Goal: Information Seeking & Learning: Learn about a topic

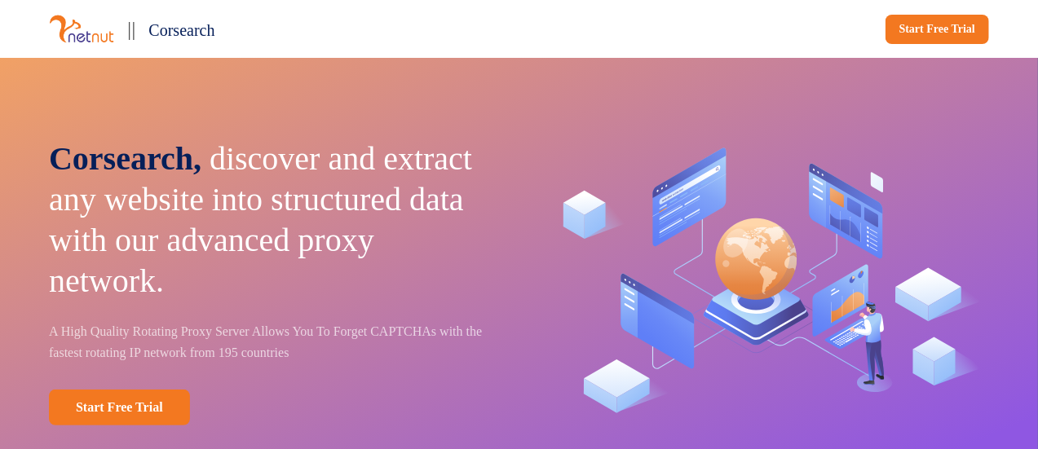
scroll to position [30, 0]
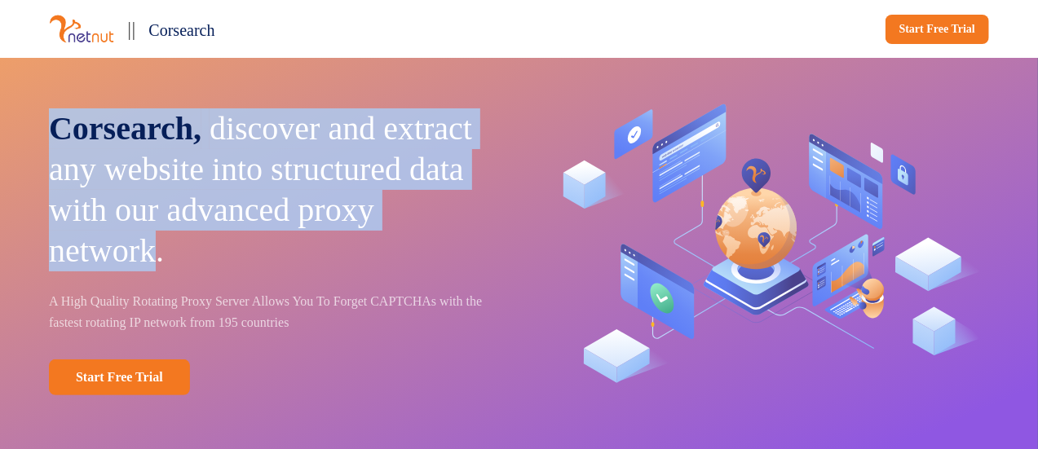
drag, startPoint x: 55, startPoint y: 126, endPoint x: 453, endPoint y: 253, distance: 416.9
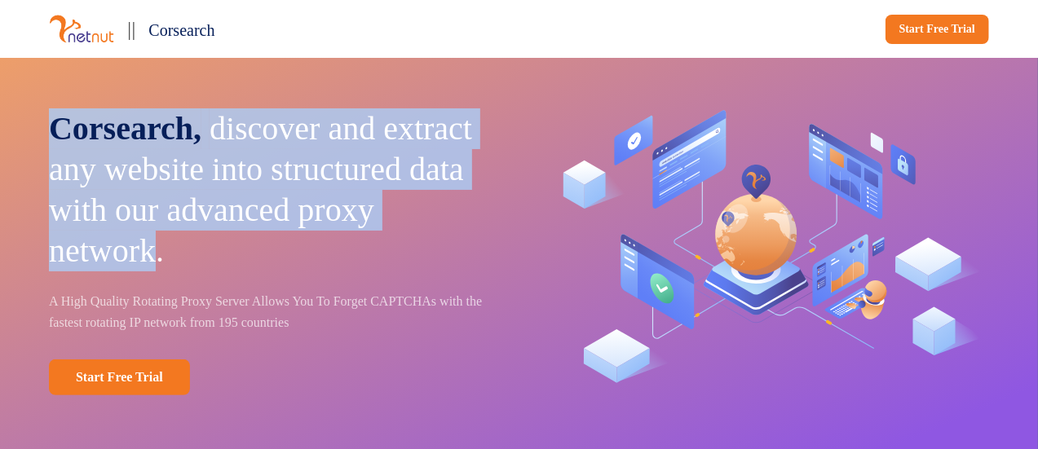
click at [453, 253] on p "Corsearch, discover and extract any website into structured data with our advan…" at bounding box center [273, 189] width 448 height 163
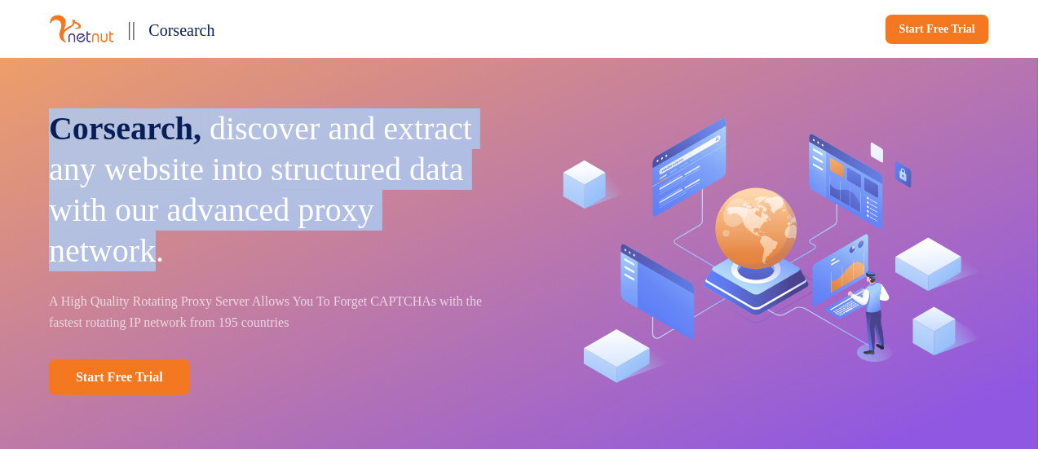
copy p "Corsearch, discover and extract any website into structured data with our advan…"
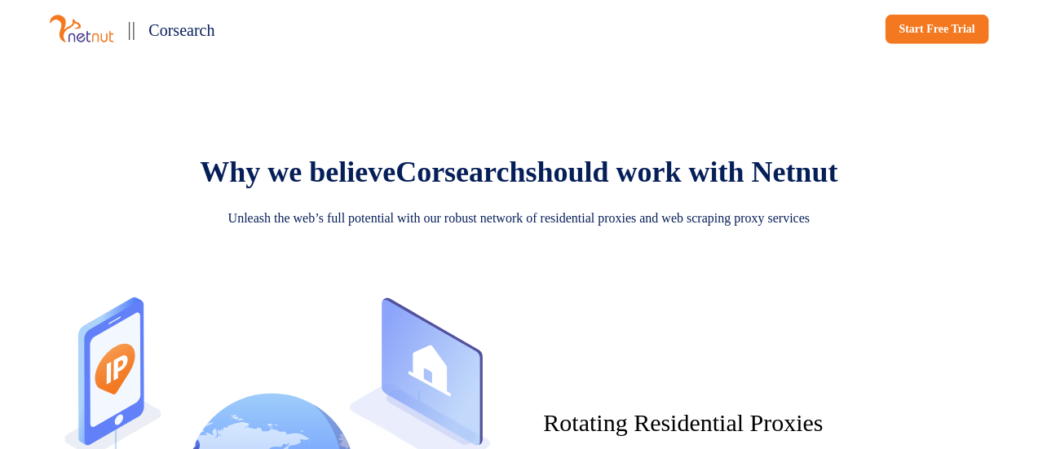
scroll to position [643, 0]
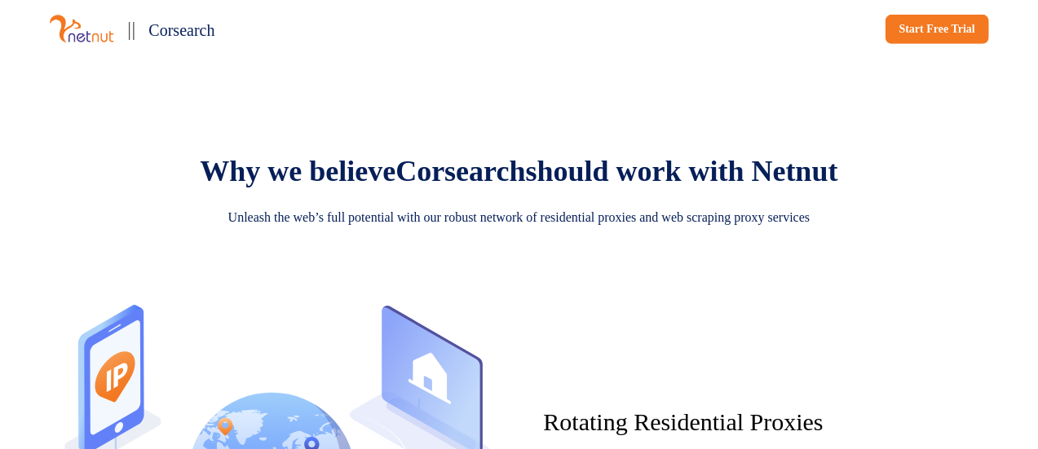
drag, startPoint x: 618, startPoint y: 217, endPoint x: 238, endPoint y: 163, distance: 383.7
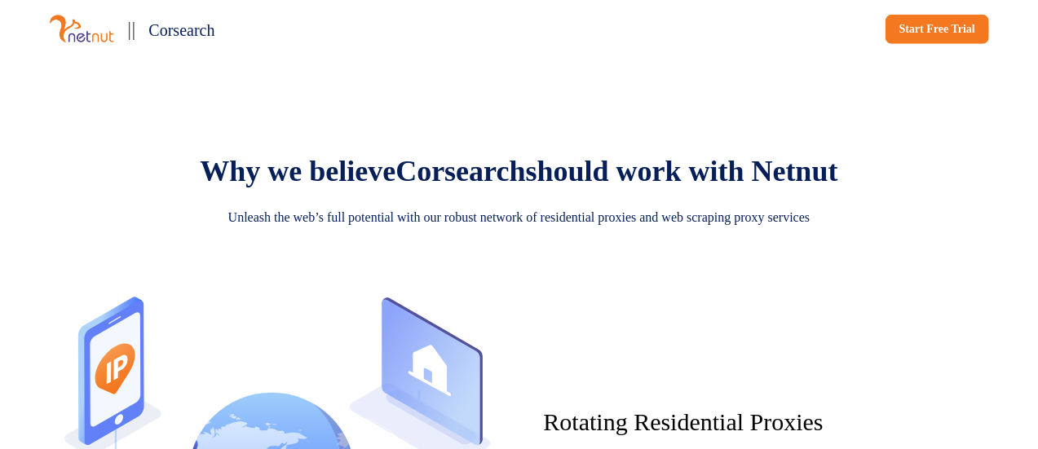
click at [238, 163] on p "Why we believe [PERSON_NAME] should work with Netnut" at bounding box center [519, 171] width 638 height 34
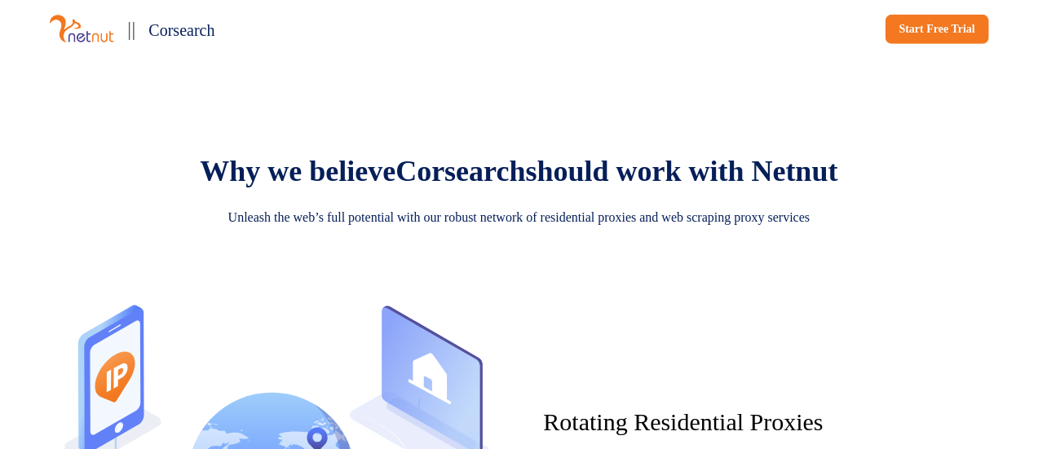
copy p "Why we believe [PERSON_NAME] should work with Netnut"
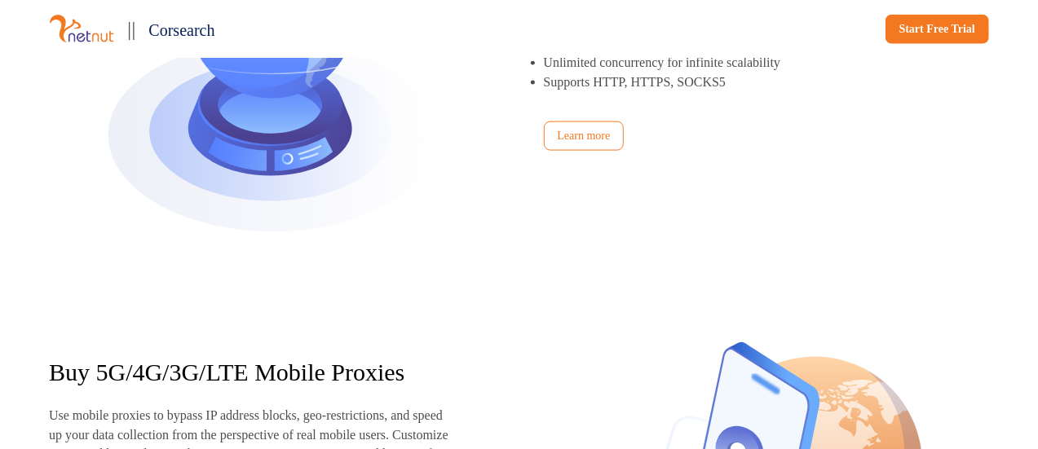
scroll to position [1212, 0]
